Goal: Information Seeking & Learning: Learn about a topic

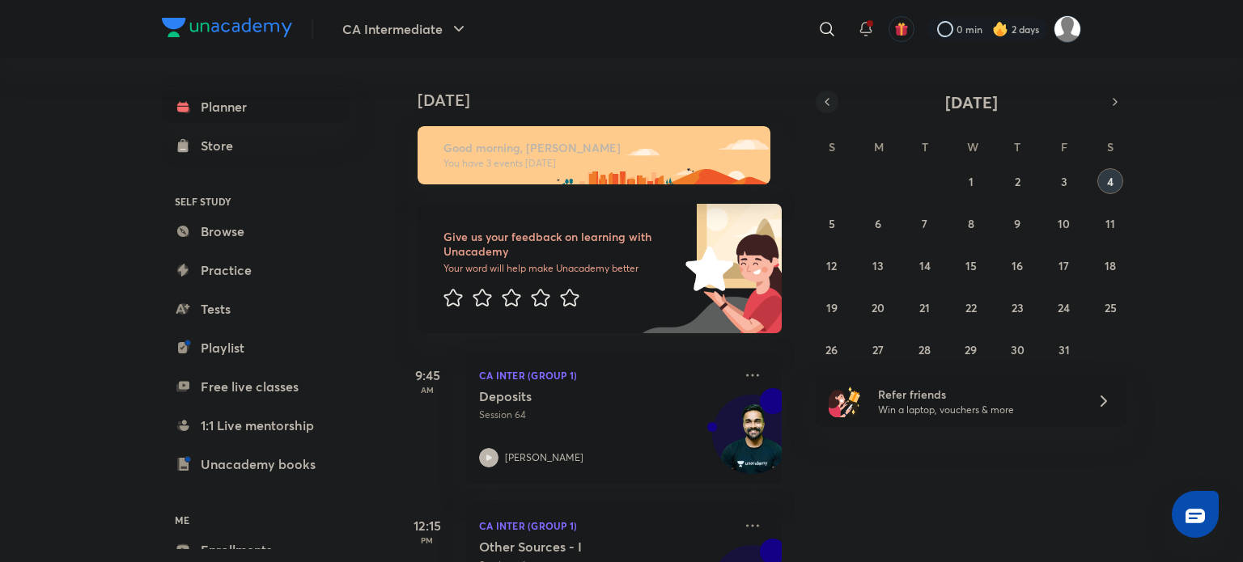
click at [829, 106] on icon "button" at bounding box center [827, 102] width 13 height 15
click at [876, 350] on abbr "25" at bounding box center [878, 349] width 12 height 15
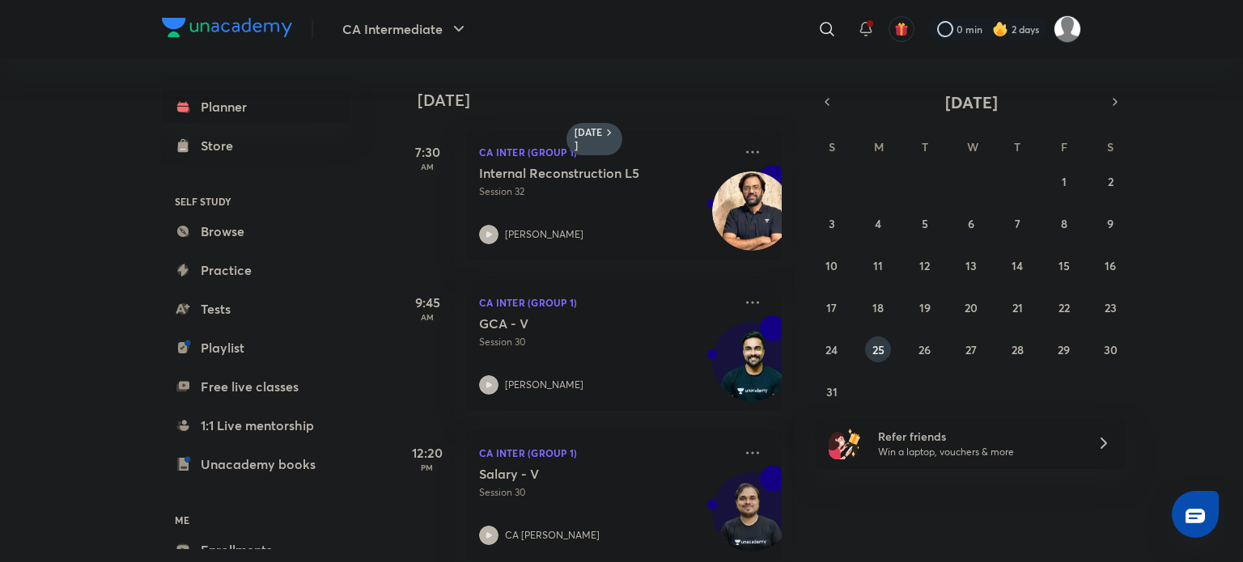
scroll to position [175, 0]
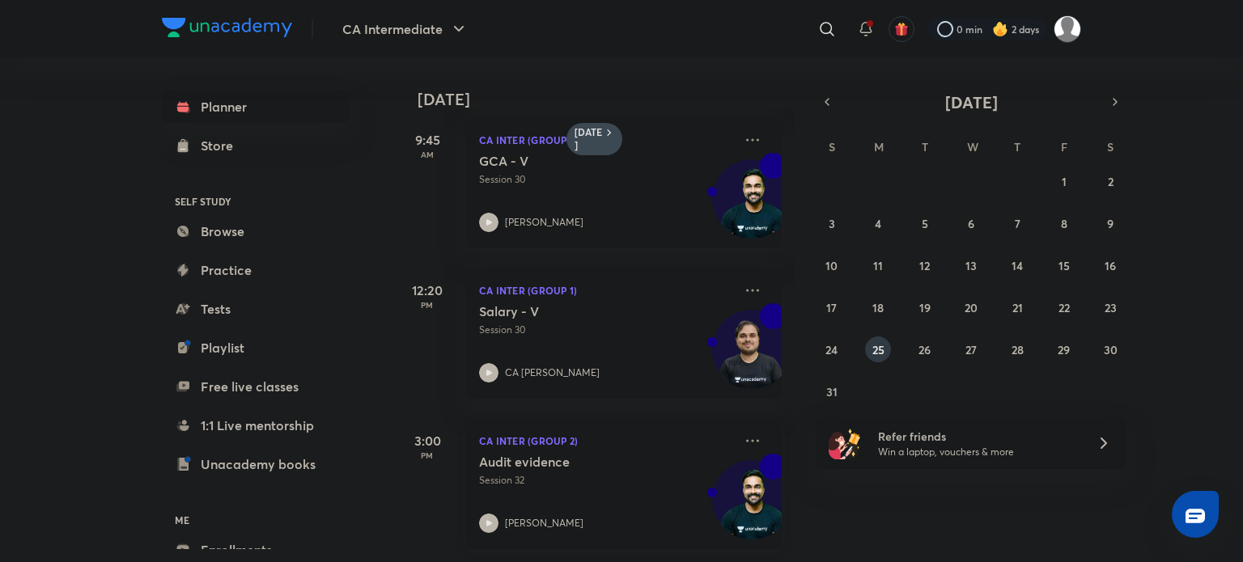
click at [565, 436] on p "CA Inter (Group 2)" at bounding box center [606, 440] width 254 height 19
